Goal: Navigation & Orientation: Go to known website

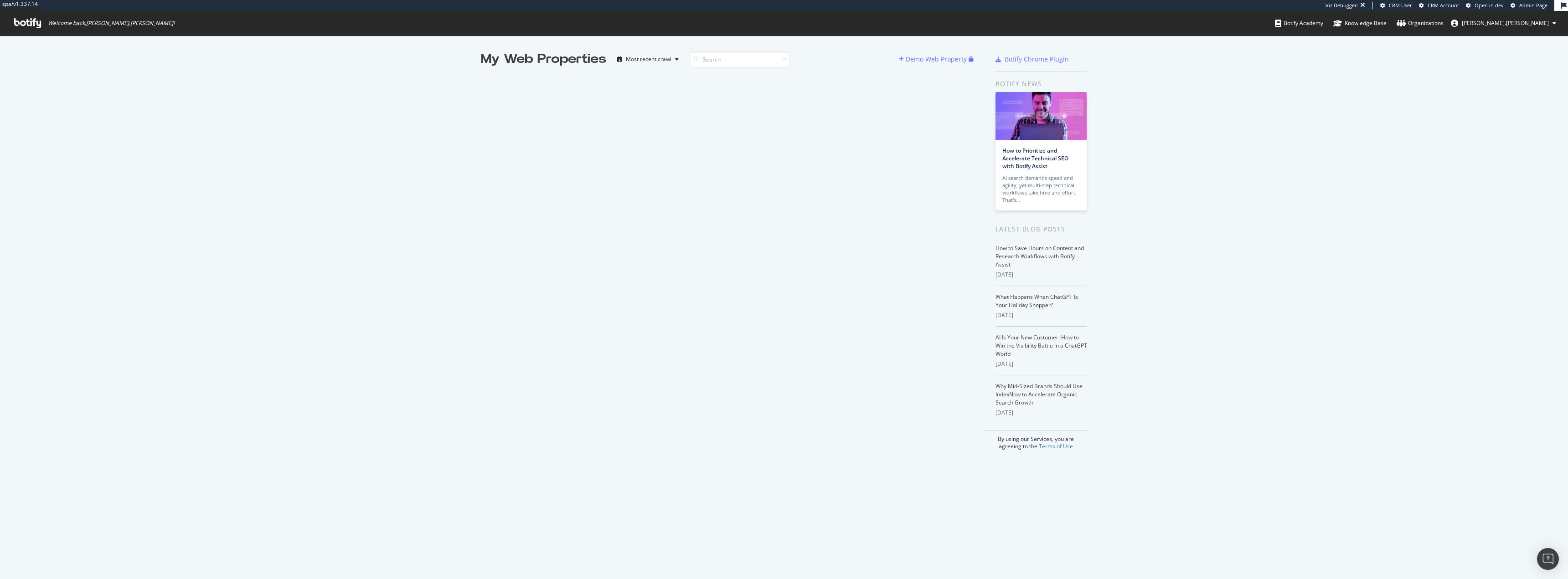
scroll to position [572, 1555]
click at [793, 299] on div "My Web Properties Most recent crawl Demo Web Property" at bounding box center [733, 250] width 504 height 400
click at [821, 201] on div "My Web Properties Most recent crawl Demo Web Property" at bounding box center [733, 250] width 504 height 400
click at [842, 208] on div "My Web Properties Most recent crawl Demo Web Property" at bounding box center [733, 250] width 504 height 400
click at [525, 108] on div "My Web Properties Most recent crawl Demo Web Property" at bounding box center [733, 250] width 504 height 400
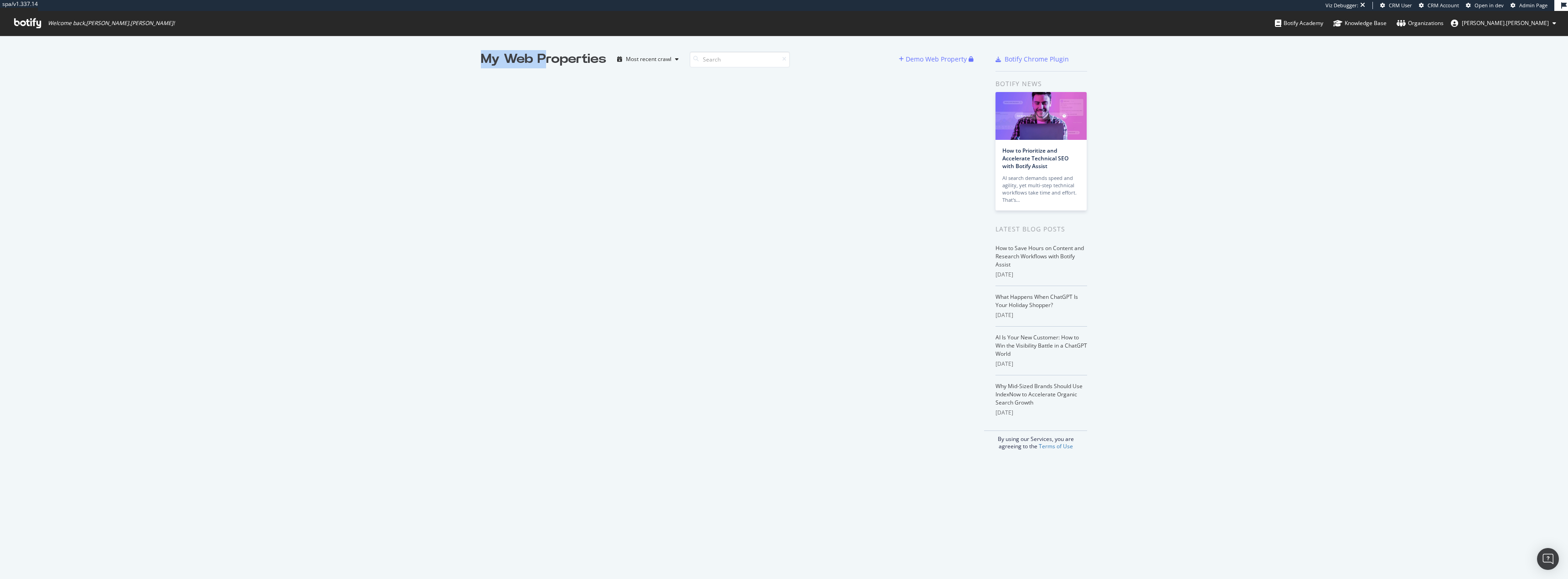
drag, startPoint x: 477, startPoint y: 58, endPoint x: 545, endPoint y: 77, distance: 70.6
click at [545, 77] on div "My Web Properties Most recent crawl Demo Web Property Botify Chrome Plugin Boti…" at bounding box center [784, 250] width 1568 height 429
click at [639, 161] on div "My Web Properties Most recent crawl Demo Web Property" at bounding box center [733, 250] width 504 height 400
click at [464, 127] on div "My Web Properties Most recent crawl Demo Web Property Botify Chrome Plugin Boti…" at bounding box center [784, 250] width 1568 height 429
drag, startPoint x: 354, startPoint y: 113, endPoint x: 763, endPoint y: 383, distance: 490.1
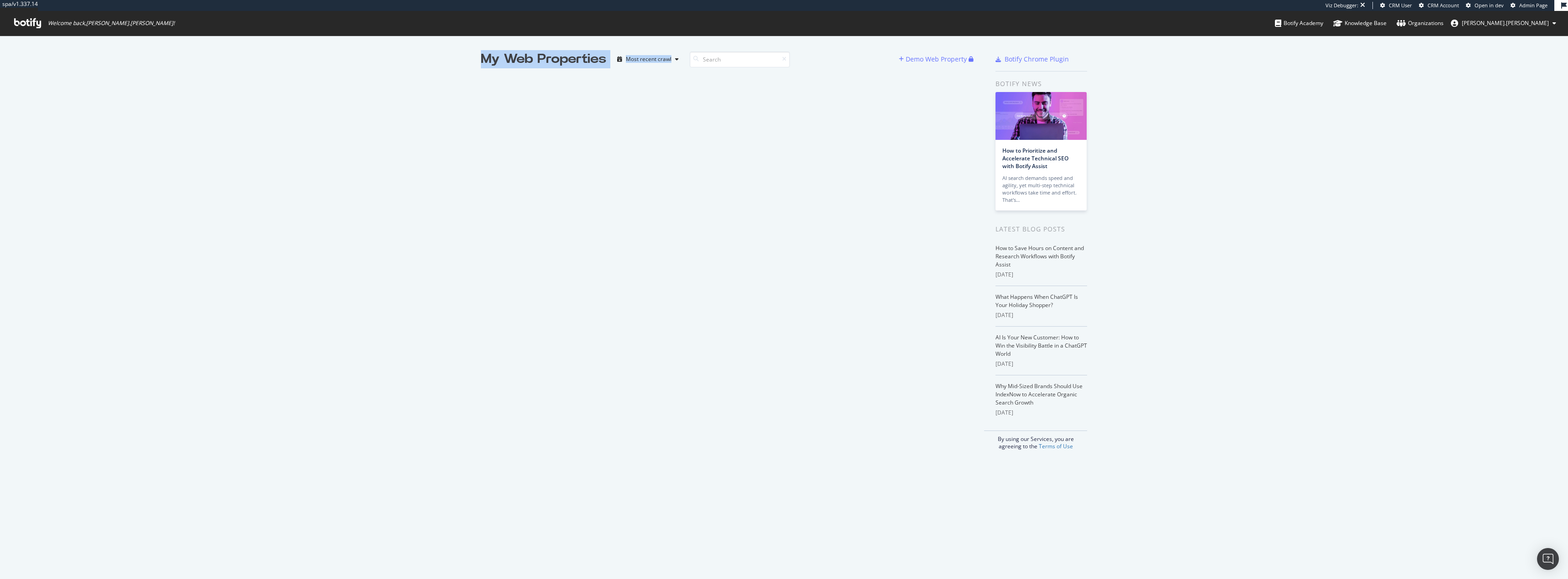
click at [763, 383] on div "My Web Properties Most recent crawl Demo Web Property Botify Chrome Plugin Boti…" at bounding box center [784, 250] width 1568 height 429
click at [706, 230] on div "My Web Properties Most recent crawl Demo Web Property" at bounding box center [733, 250] width 504 height 400
click at [1323, 23] on div "Botify Academy" at bounding box center [1299, 23] width 49 height 9
